Goal: Task Accomplishment & Management: Complete application form

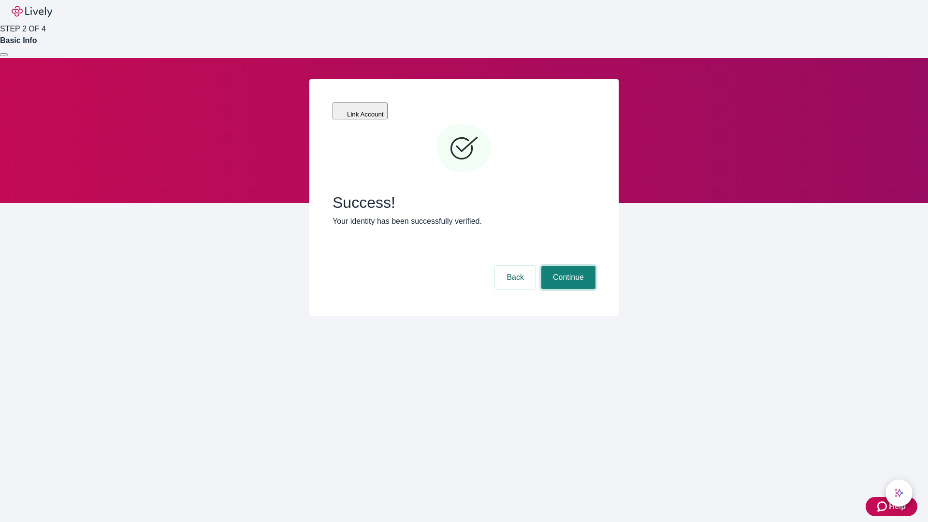
click at [567, 266] on button "Continue" at bounding box center [568, 277] width 54 height 23
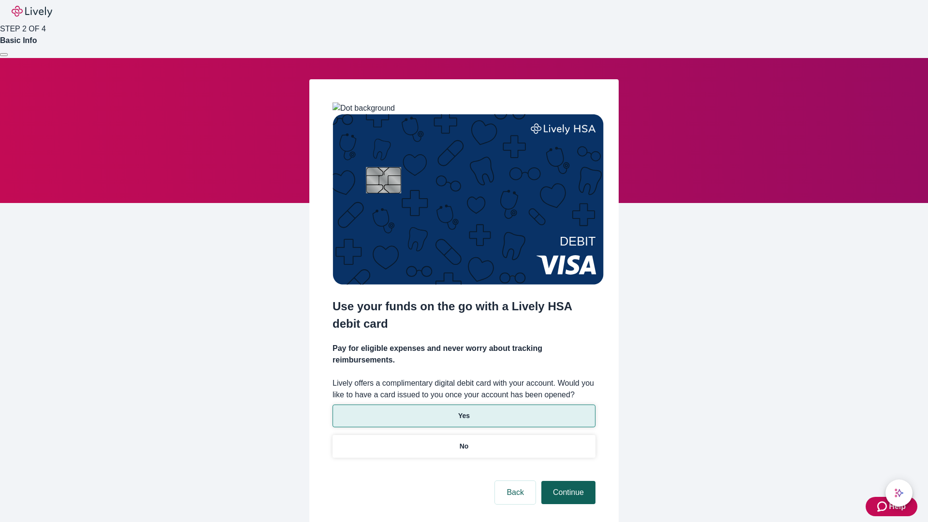
click at [463, 411] on p "Yes" at bounding box center [464, 416] width 12 height 10
click at [567, 481] on button "Continue" at bounding box center [568, 492] width 54 height 23
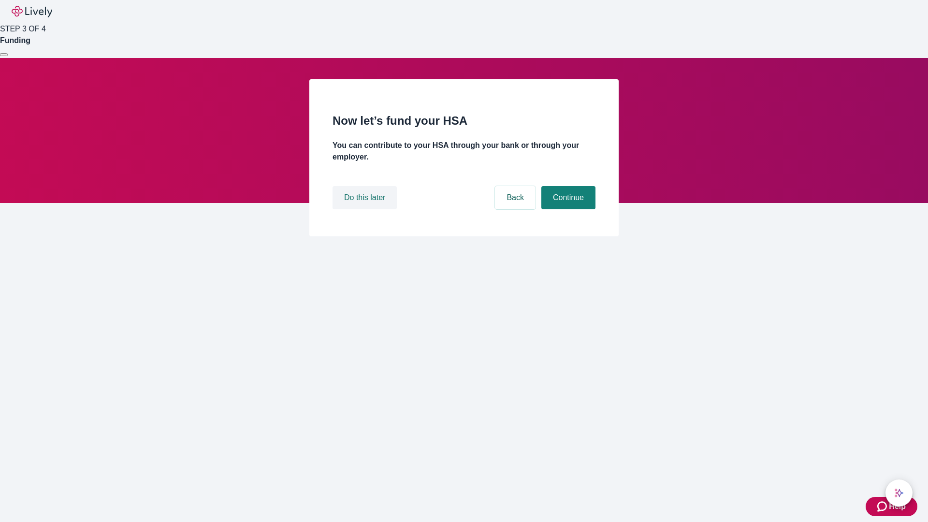
click at [366, 209] on button "Do this later" at bounding box center [364, 197] width 64 height 23
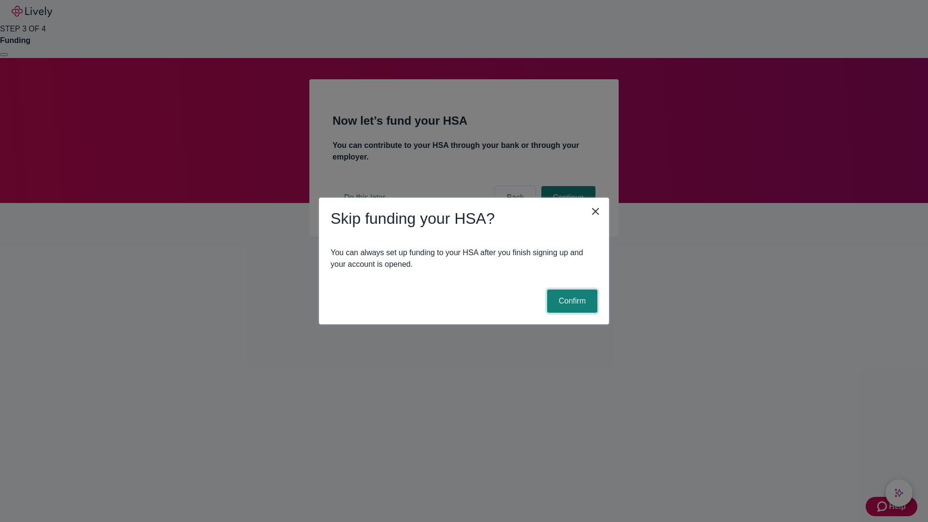
click at [571, 301] on button "Confirm" at bounding box center [572, 300] width 50 height 23
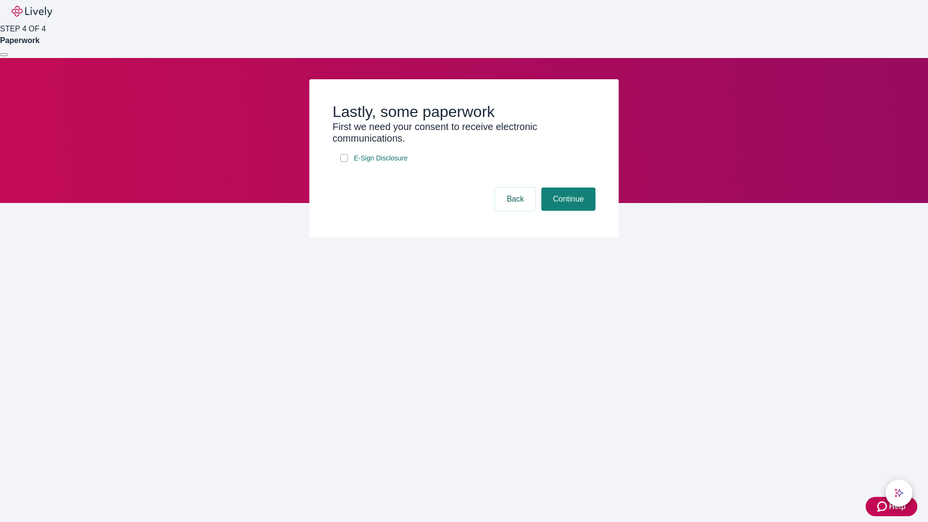
click at [344, 162] on input "E-Sign Disclosure" at bounding box center [344, 158] width 8 height 8
checkbox input "true"
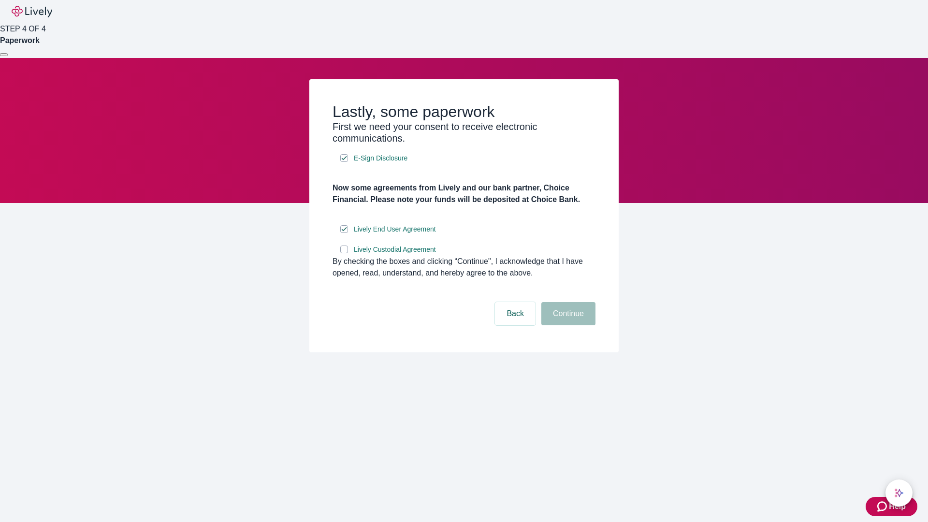
click at [344, 253] on input "Lively Custodial Agreement" at bounding box center [344, 249] width 8 height 8
checkbox input "true"
click at [567, 325] on button "Continue" at bounding box center [568, 313] width 54 height 23
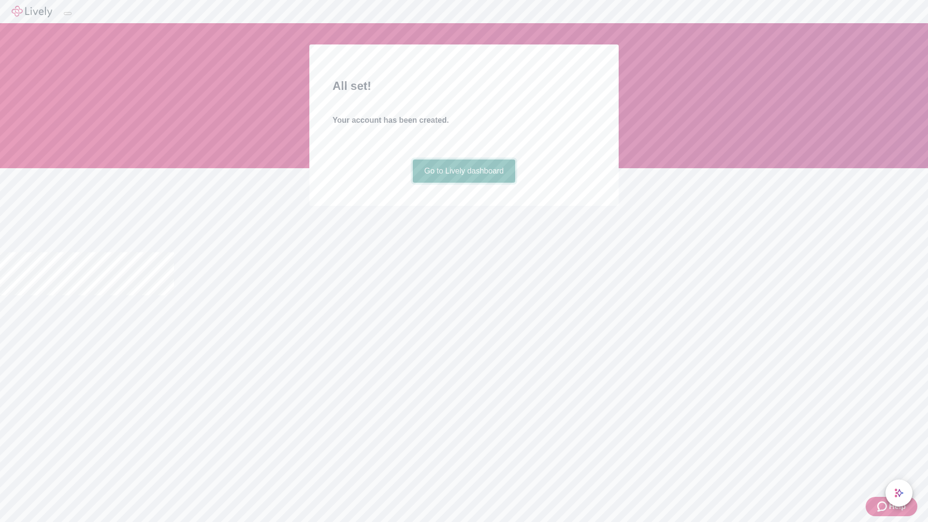
click at [463, 183] on link "Go to Lively dashboard" at bounding box center [464, 170] width 103 height 23
